Goal: Find contact information: Find contact information

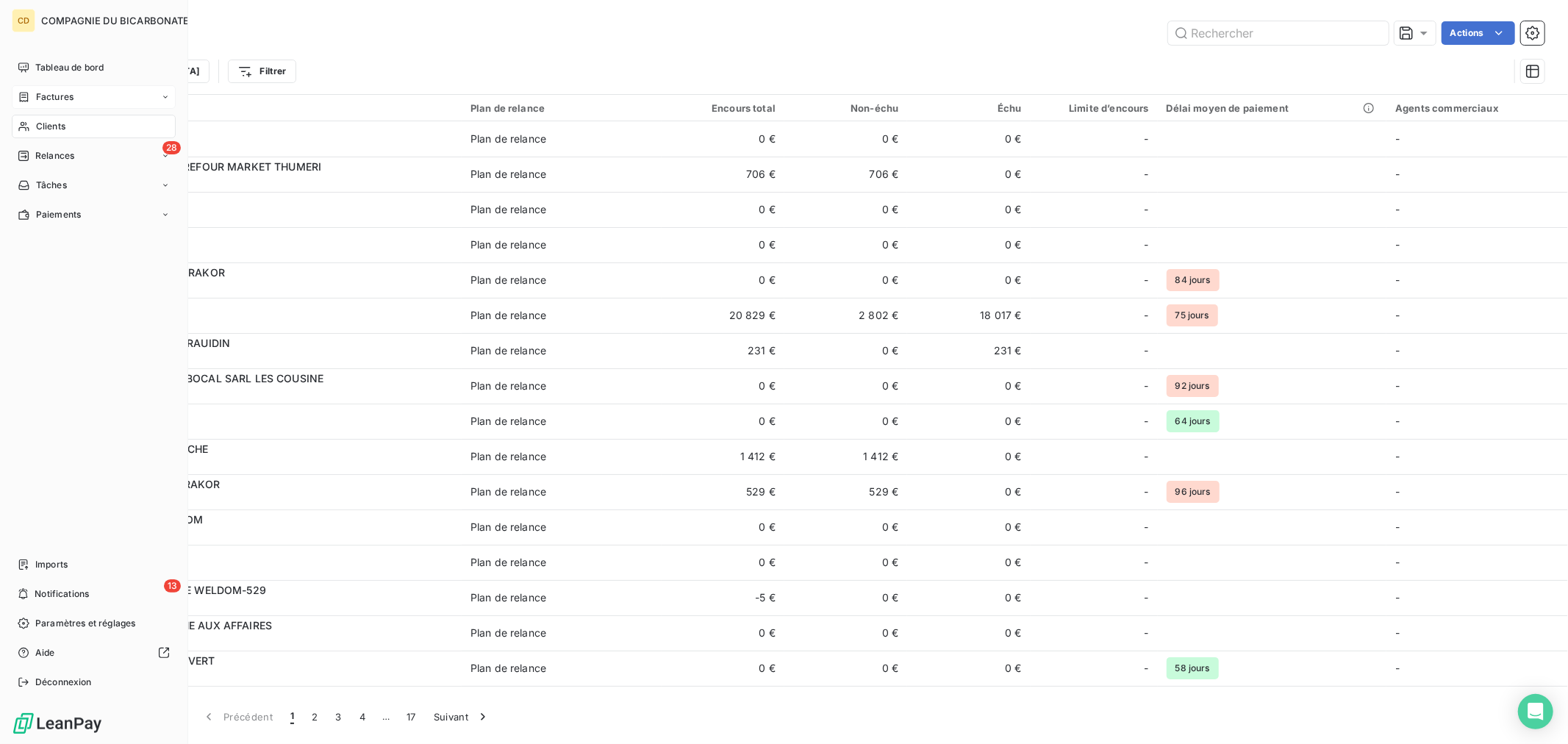
click at [27, 92] on icon at bounding box center [24, 97] width 13 height 12
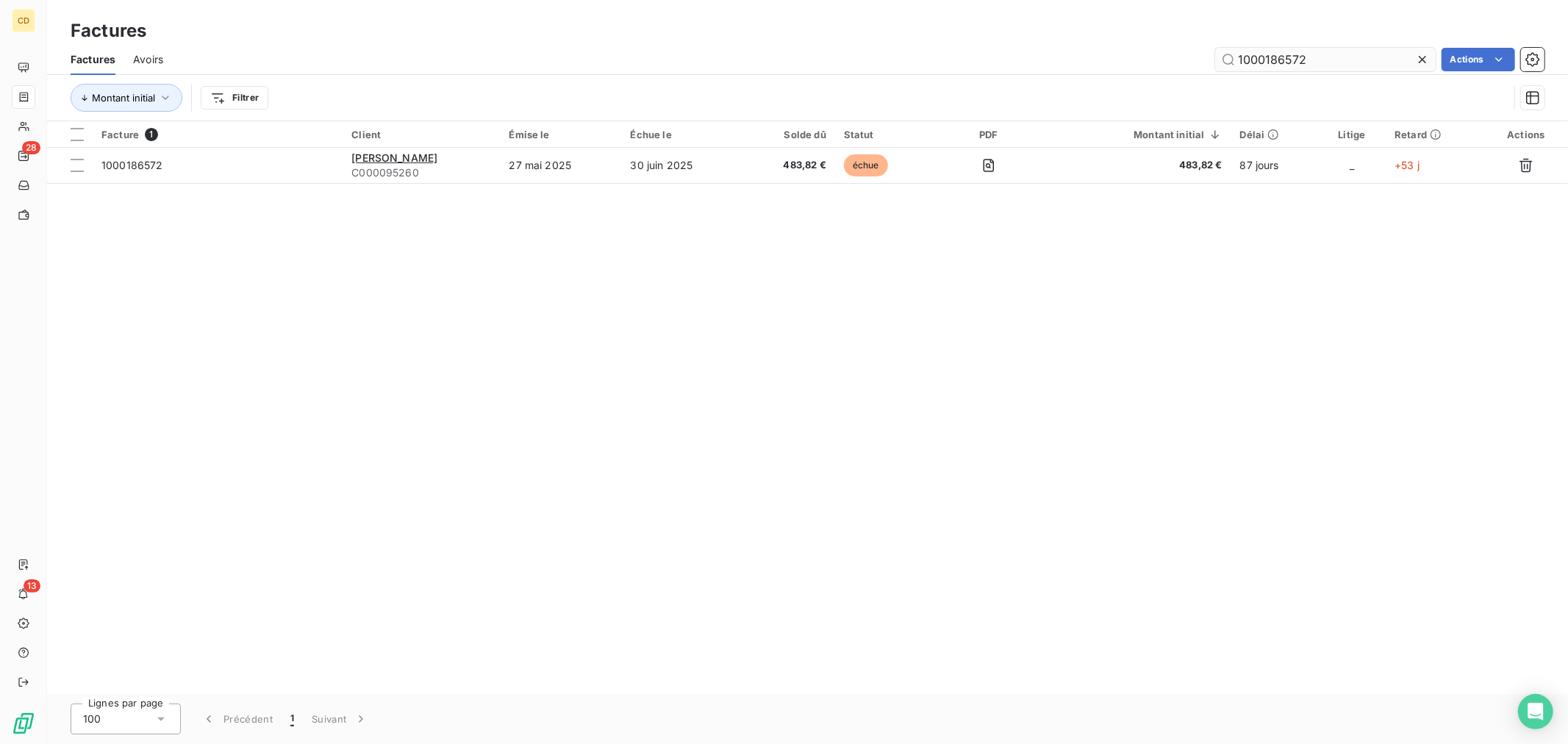
drag, startPoint x: 1268, startPoint y: 57, endPoint x: 1332, endPoint y: 54, distance: 64.1
click at [1332, 54] on input "1000186572" at bounding box center [1325, 59] width 221 height 24
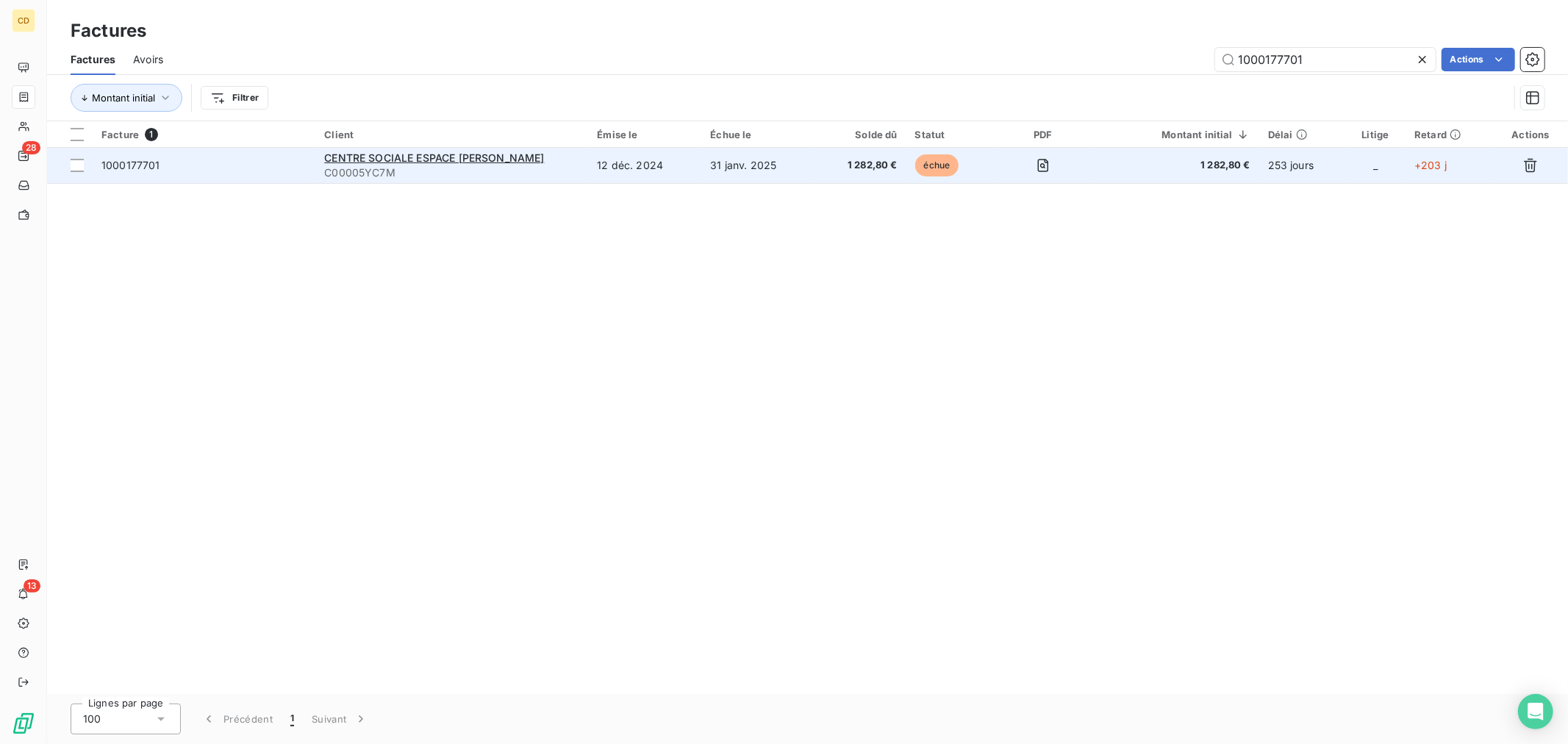
type input "1000177701"
click at [1126, 159] on span "1 282,80 €" at bounding box center [1176, 165] width 150 height 15
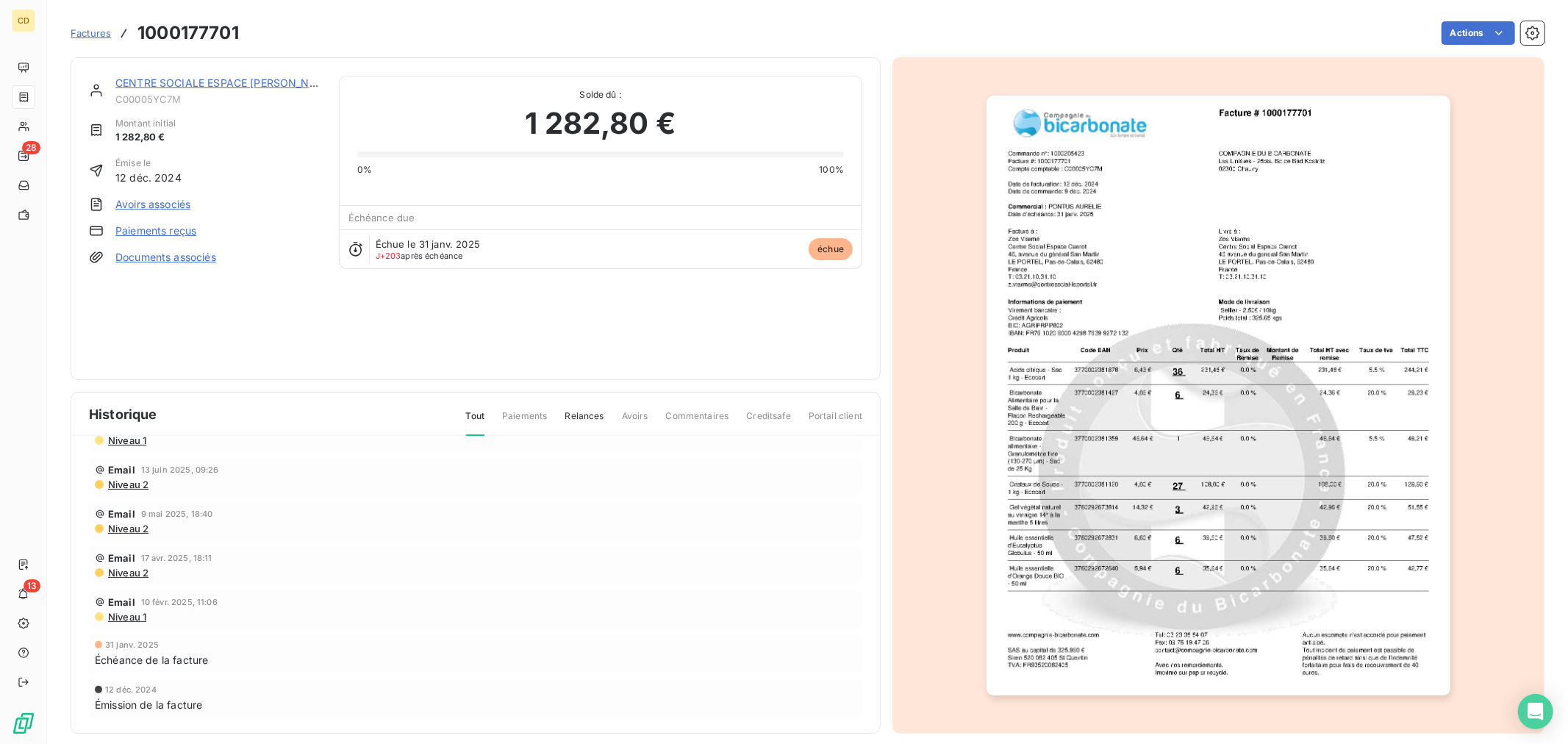
scroll to position [13, 0]
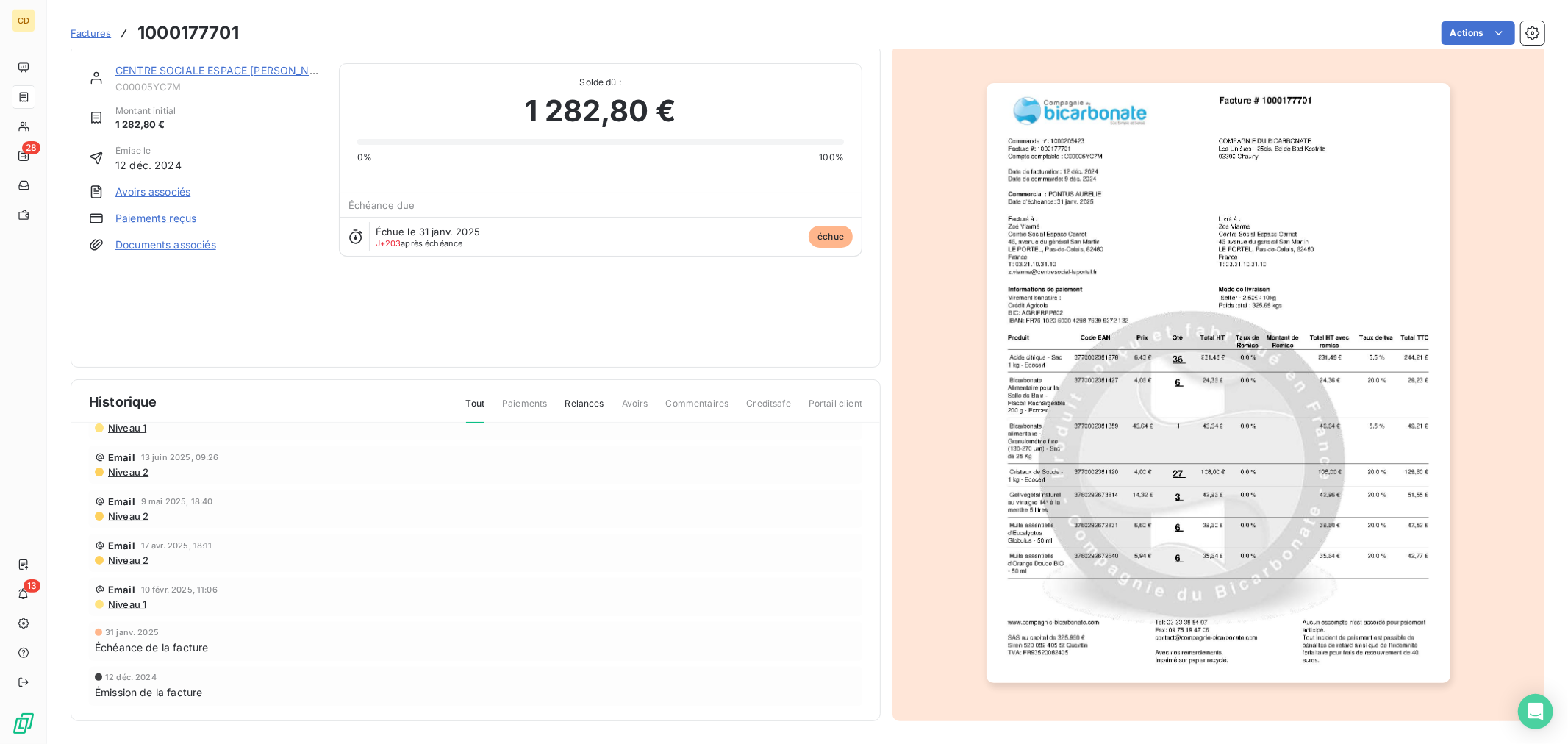
click at [146, 605] on span "Niveau 1" at bounding box center [127, 604] width 40 height 12
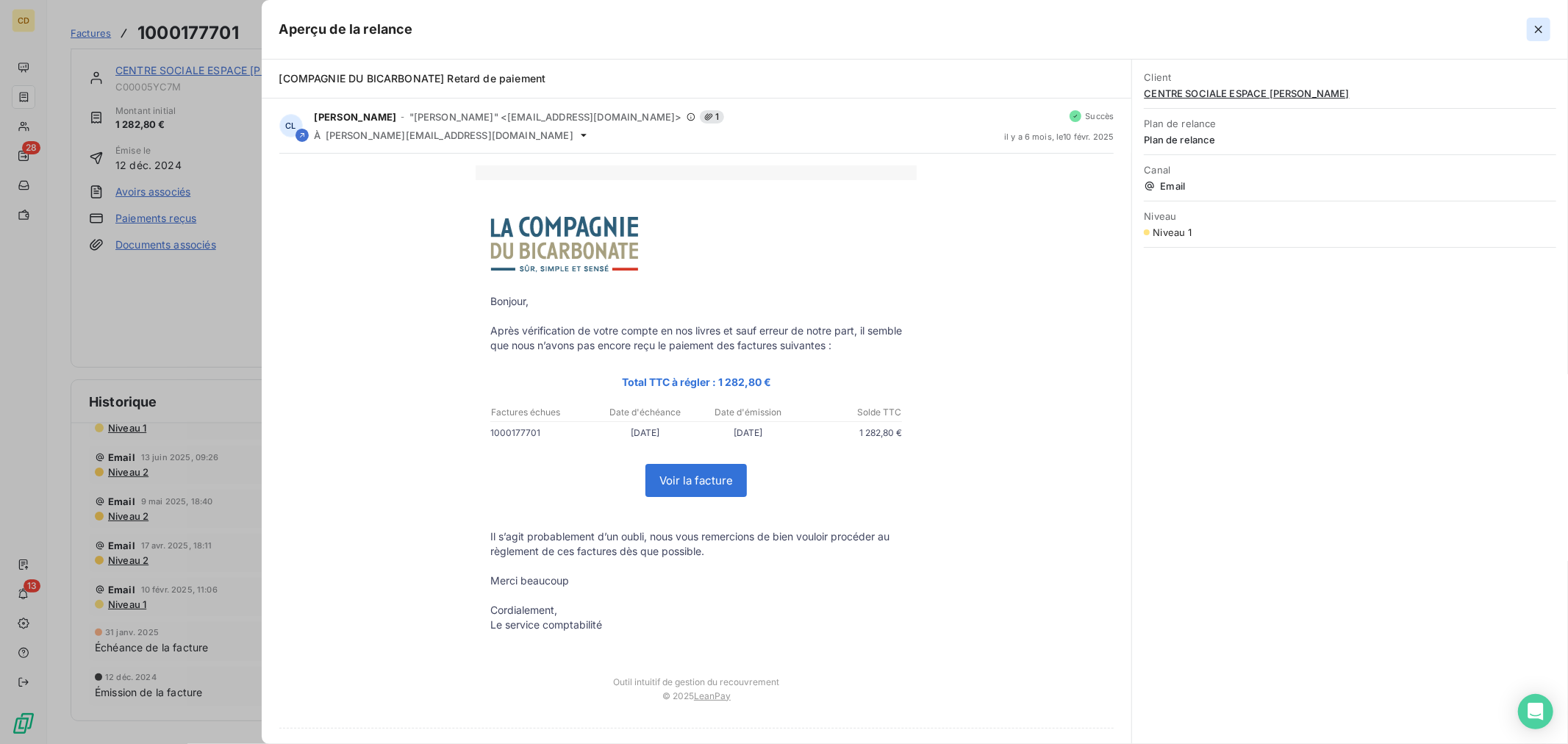
drag, startPoint x: 1534, startPoint y: 25, endPoint x: 1056, endPoint y: 150, distance: 494.1
click at [1534, 27] on icon "button" at bounding box center [1538, 29] width 15 height 15
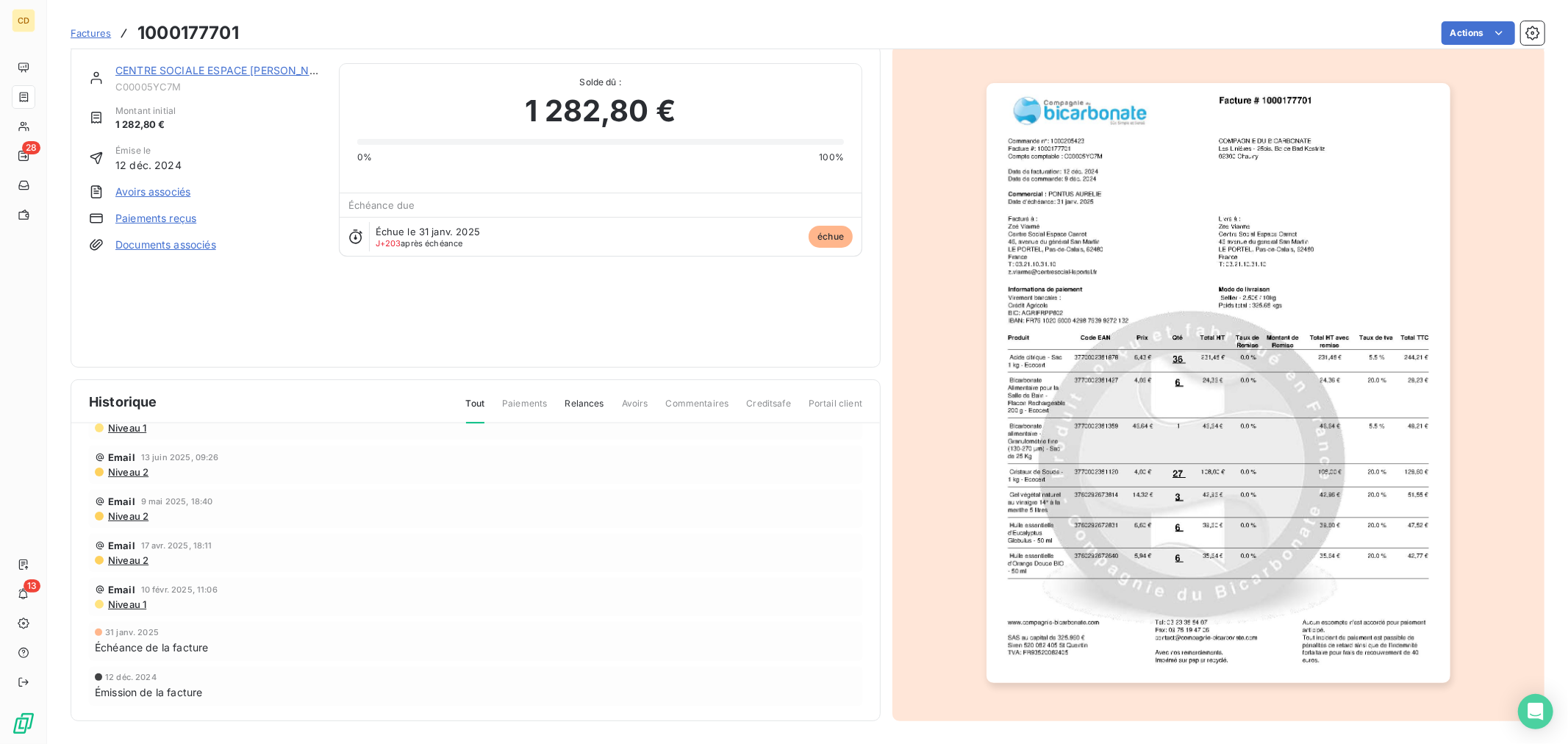
click at [122, 560] on span "Niveau 2" at bounding box center [128, 560] width 42 height 12
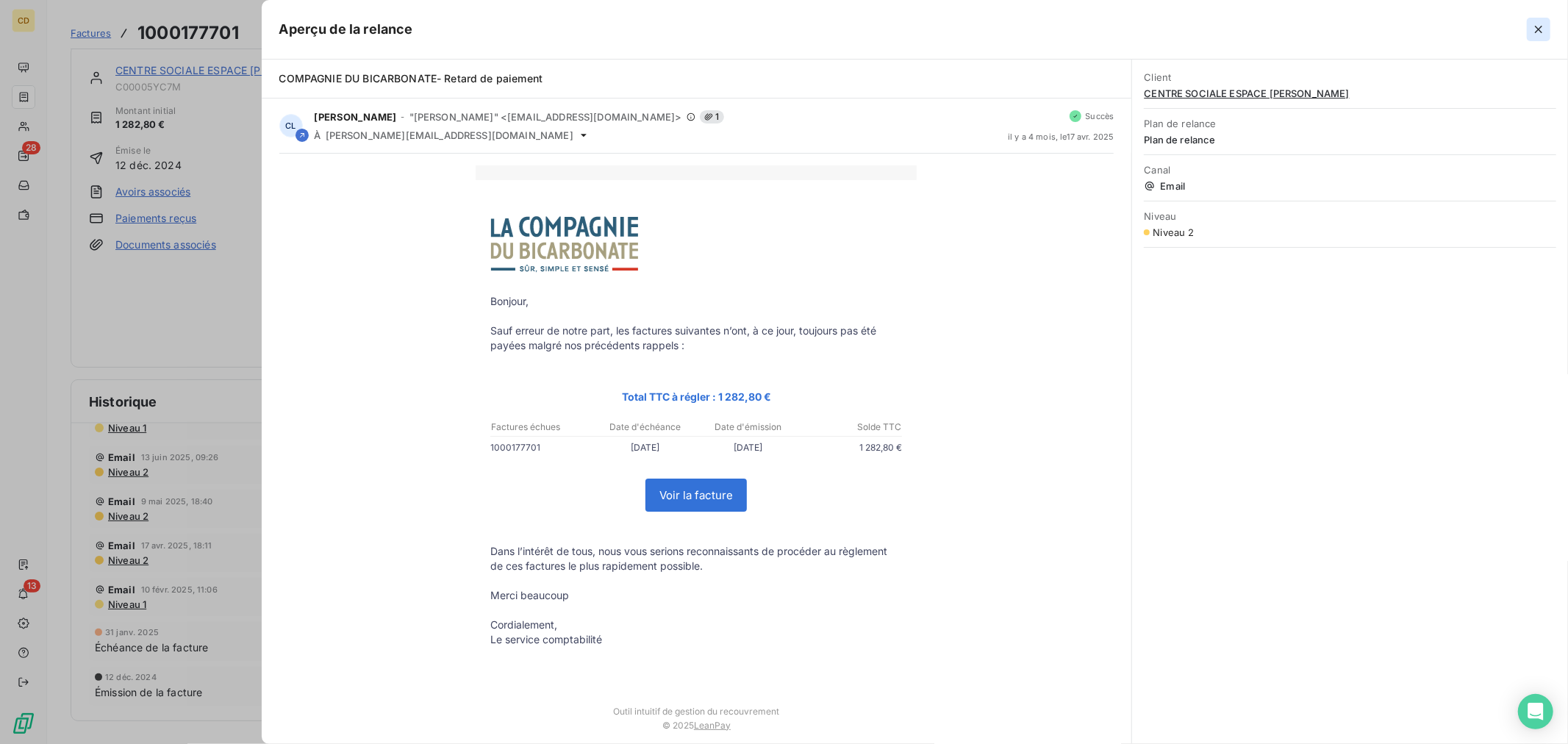
click at [1536, 39] on button "button" at bounding box center [1539, 30] width 24 height 24
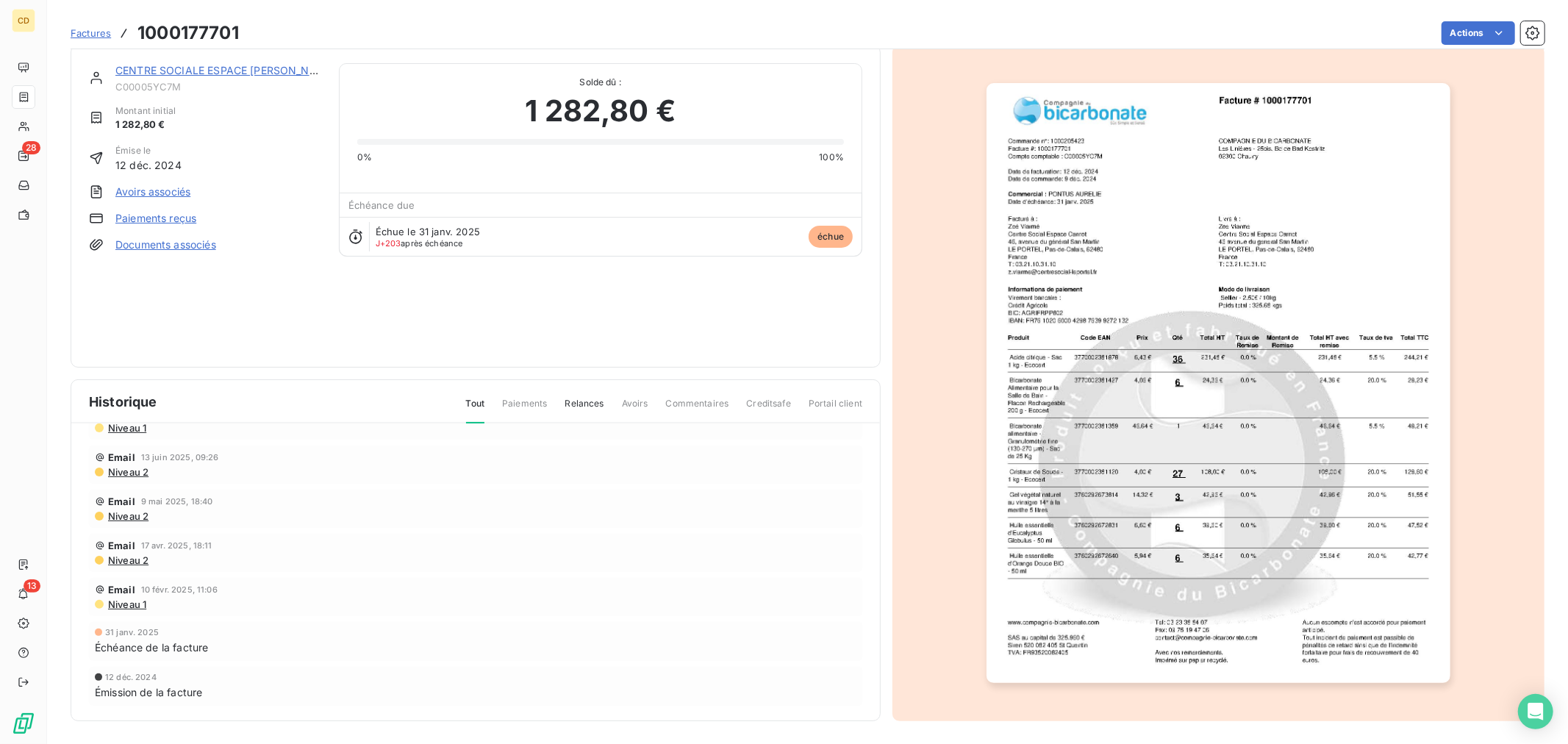
click at [121, 515] on span "Niveau 2" at bounding box center [128, 515] width 42 height 12
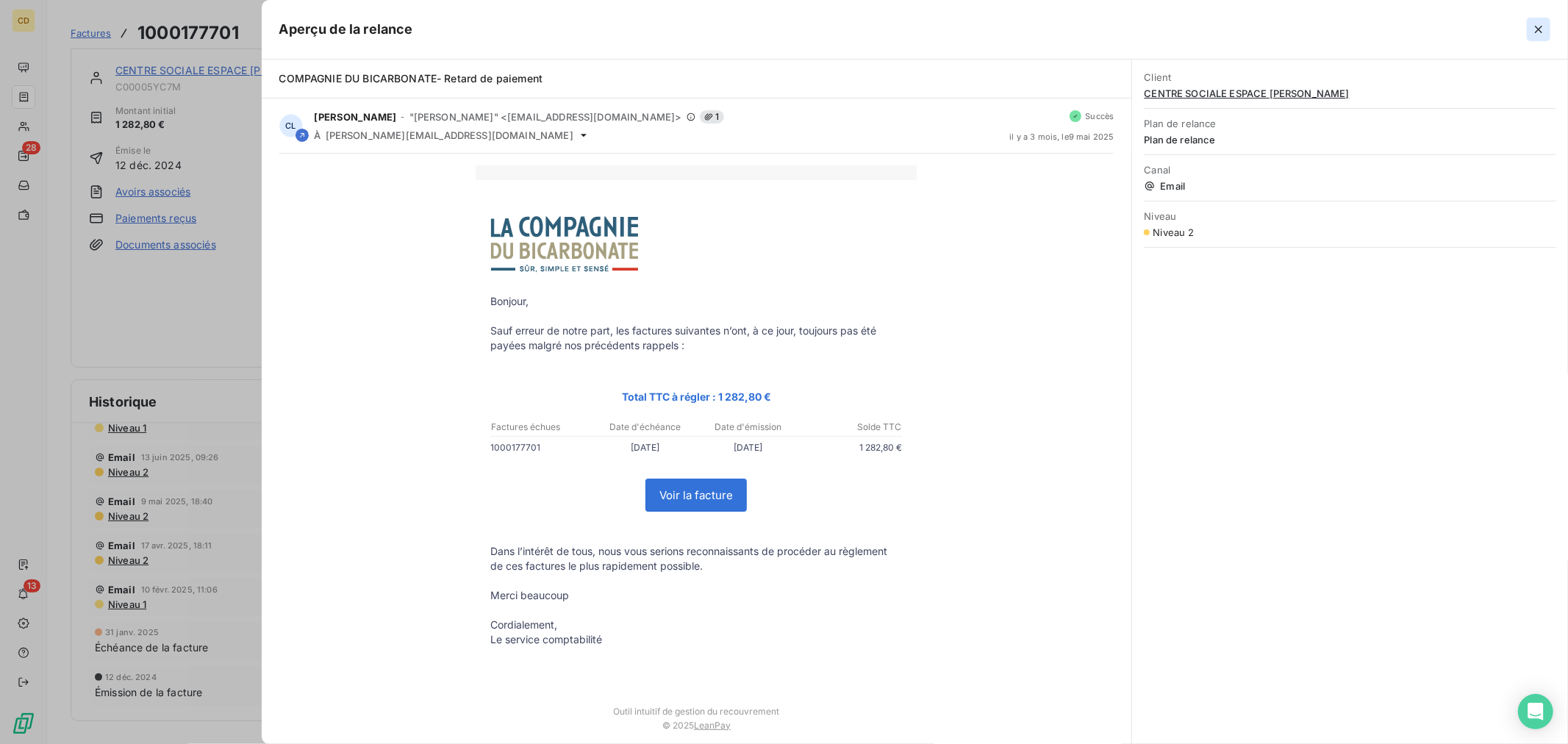
click at [1538, 23] on icon "button" at bounding box center [1538, 29] width 15 height 15
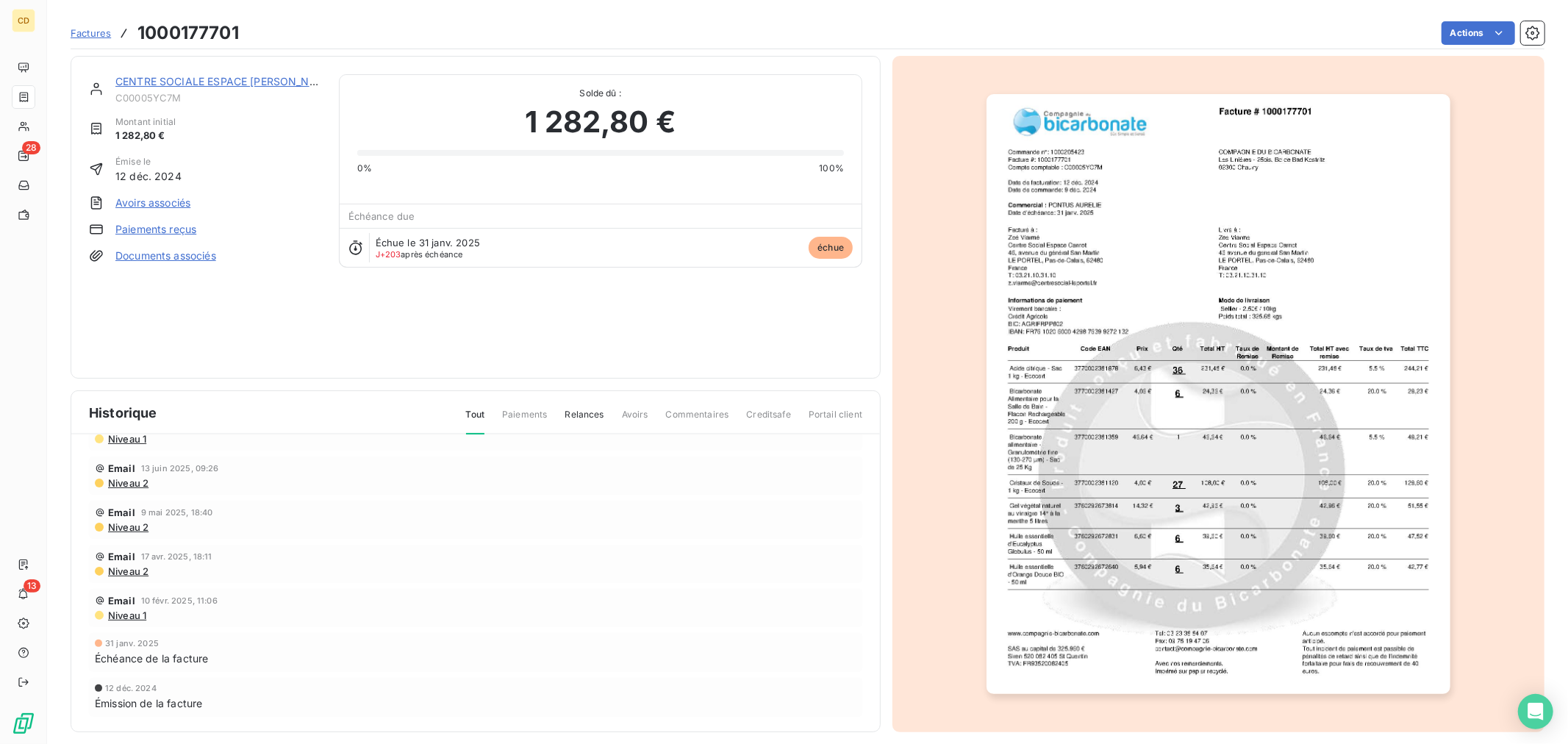
scroll to position [0, 0]
click at [239, 82] on link "CENTRE SOCIALE ESPACE [PERSON_NAME]" at bounding box center [226, 82] width 221 height 13
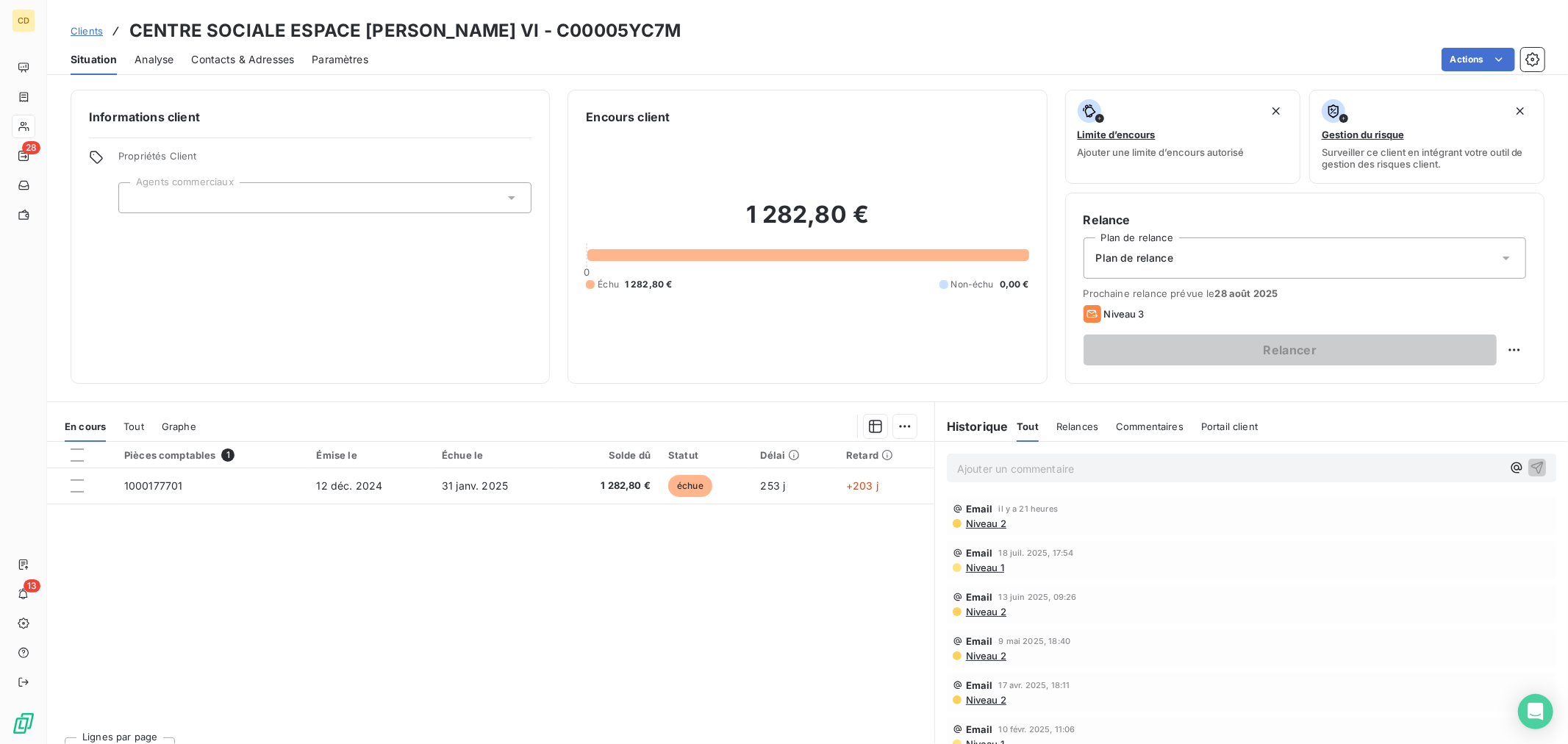
click at [987, 522] on span "Niveau 2" at bounding box center [985, 523] width 42 height 12
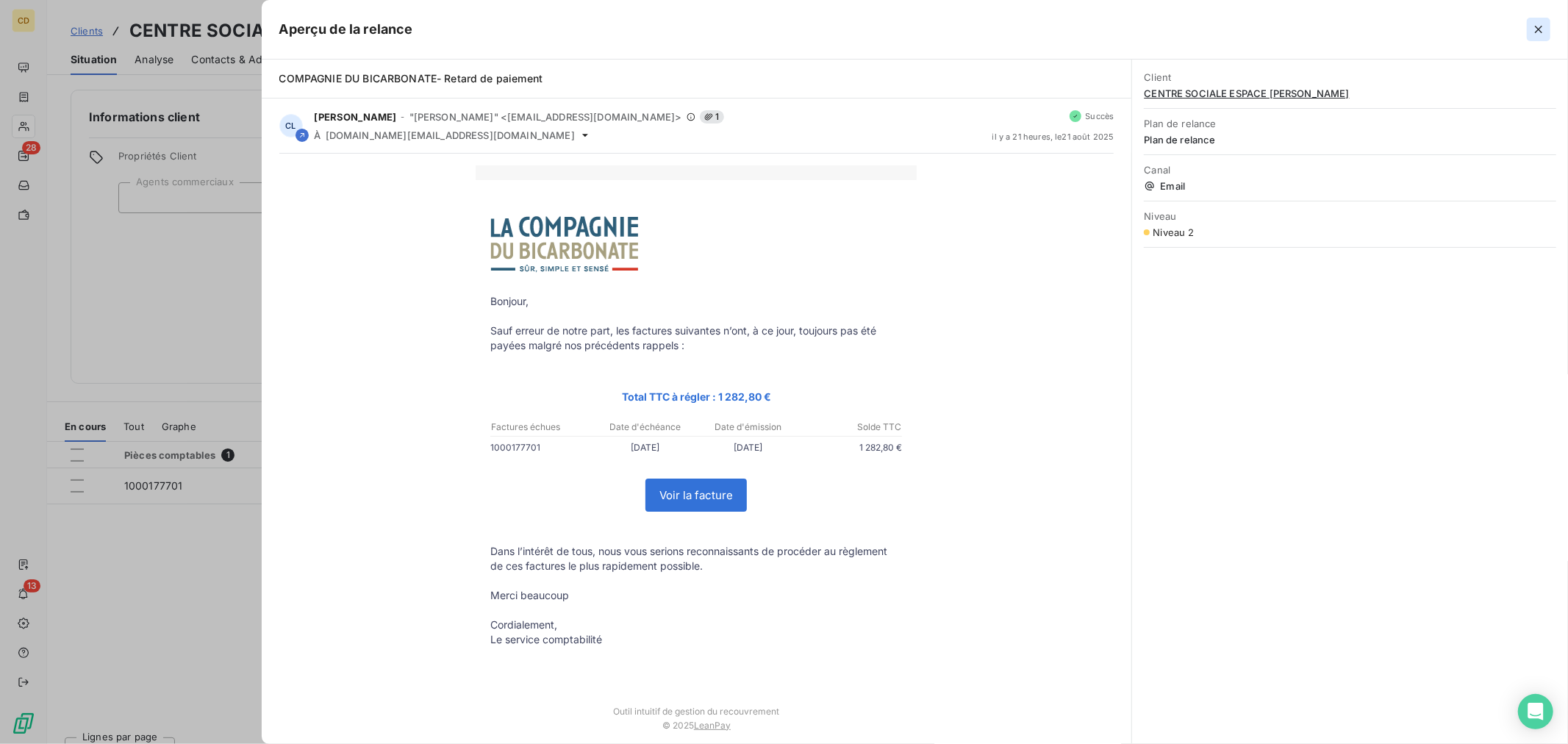
click at [1537, 30] on icon "button" at bounding box center [1538, 29] width 15 height 15
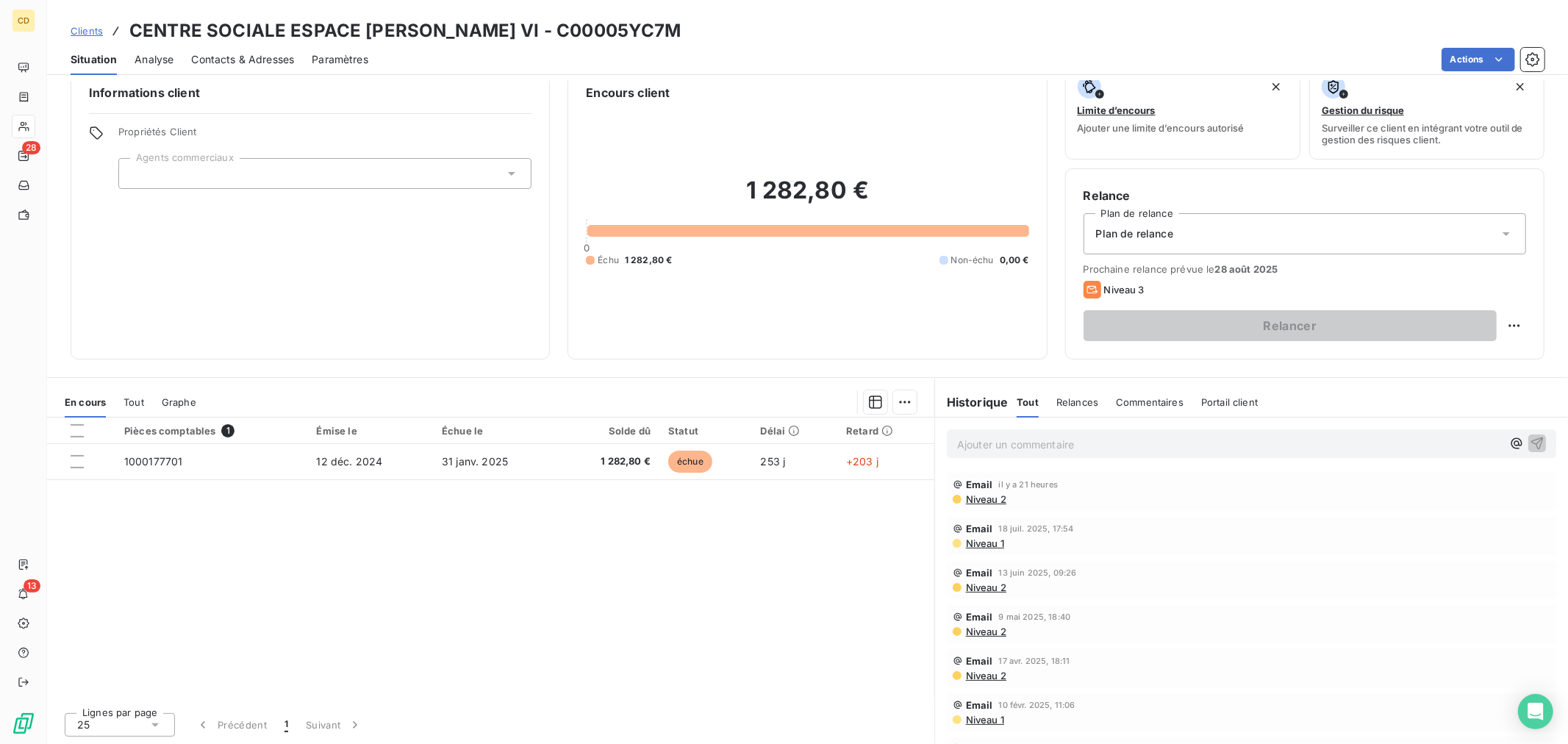
click at [196, 57] on span "Contacts & Adresses" at bounding box center [243, 59] width 103 height 15
